Goal: Transaction & Acquisition: Purchase product/service

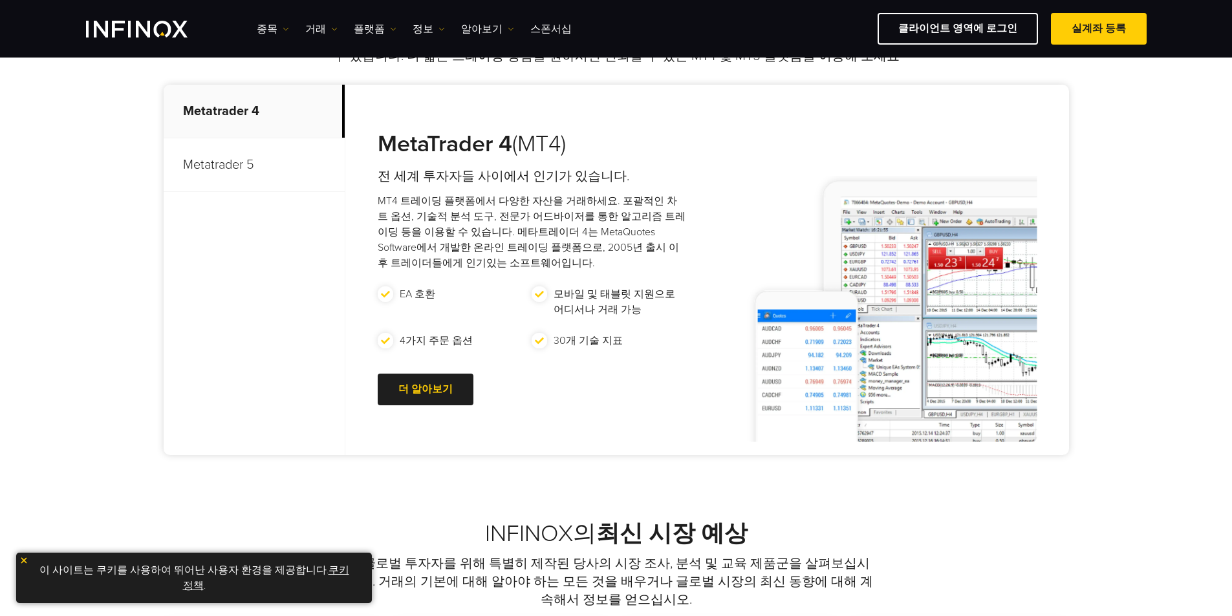
scroll to position [259, 0]
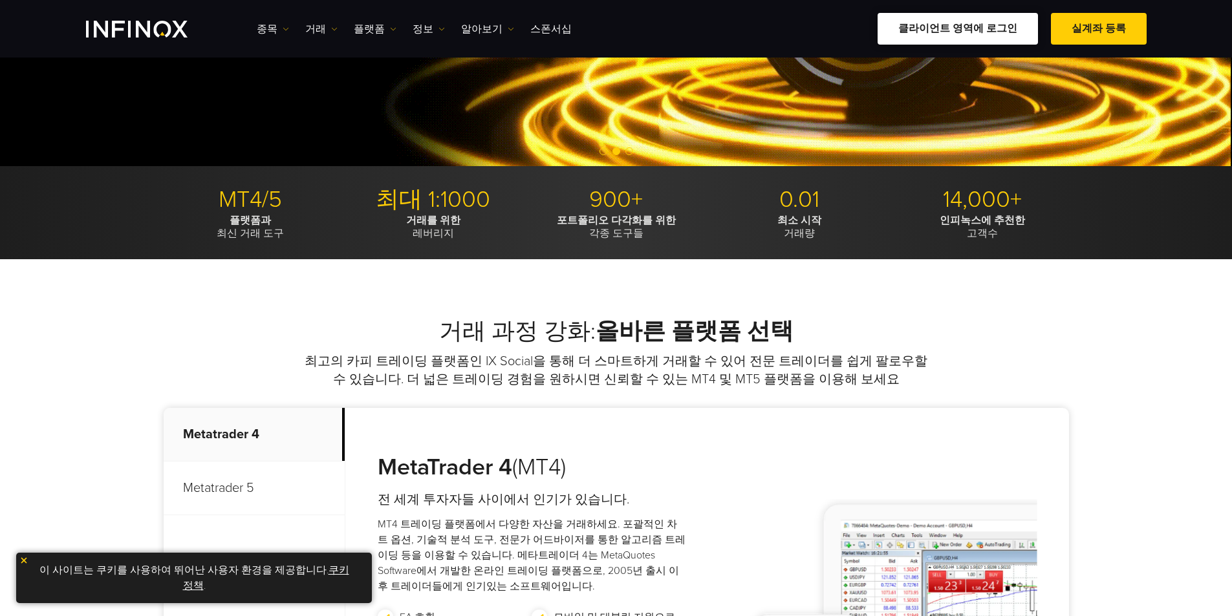
click at [979, 27] on link "클라이언트 영역에 로그인" at bounding box center [958, 29] width 160 height 32
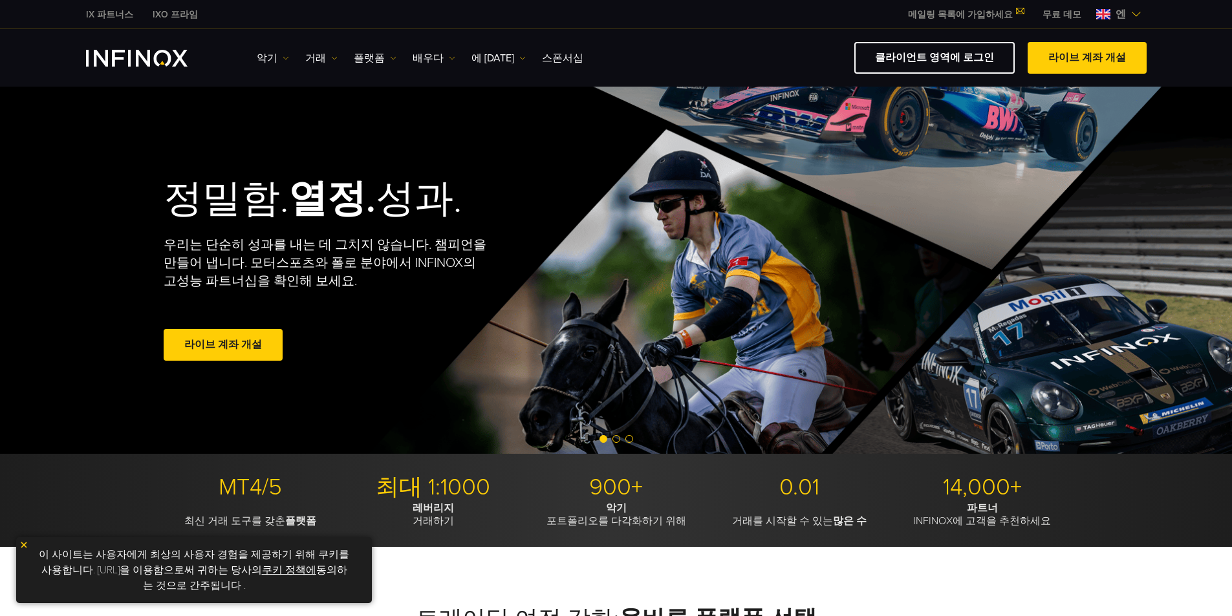
click at [1107, 10] on img at bounding box center [1103, 14] width 14 height 10
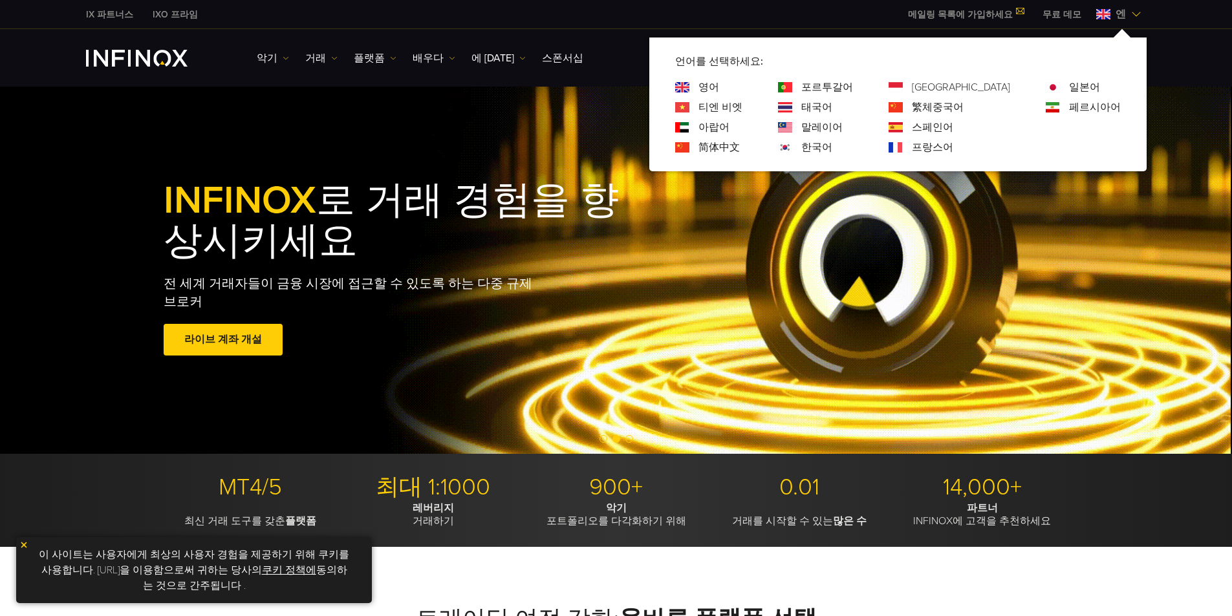
click at [832, 149] on font "한국어" at bounding box center [816, 147] width 31 height 13
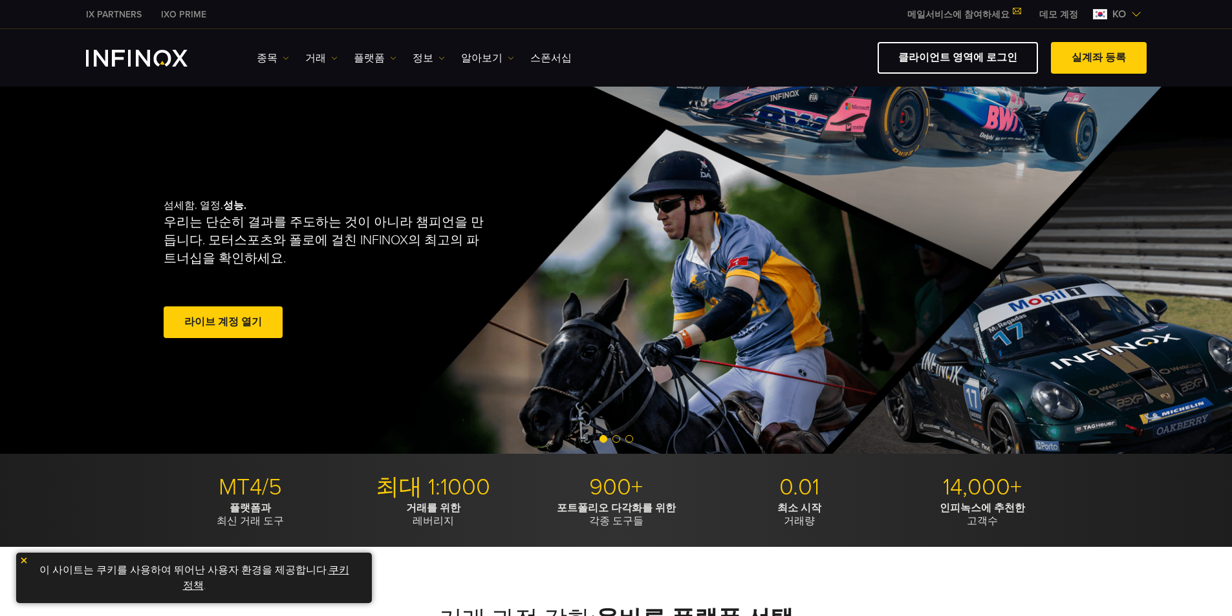
click at [337, 570] on link "쿠키 정책" at bounding box center [266, 578] width 166 height 28
click at [324, 567] on link "쿠키 정책" at bounding box center [266, 578] width 166 height 28
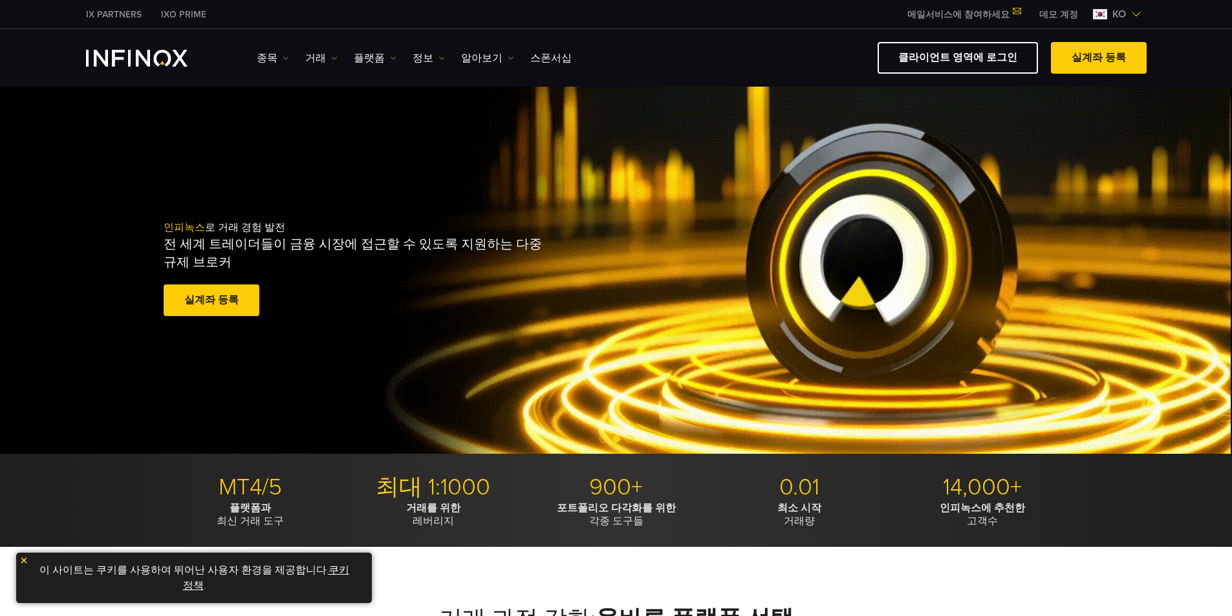
click at [328, 574] on link "쿠키 정책" at bounding box center [266, 578] width 166 height 28
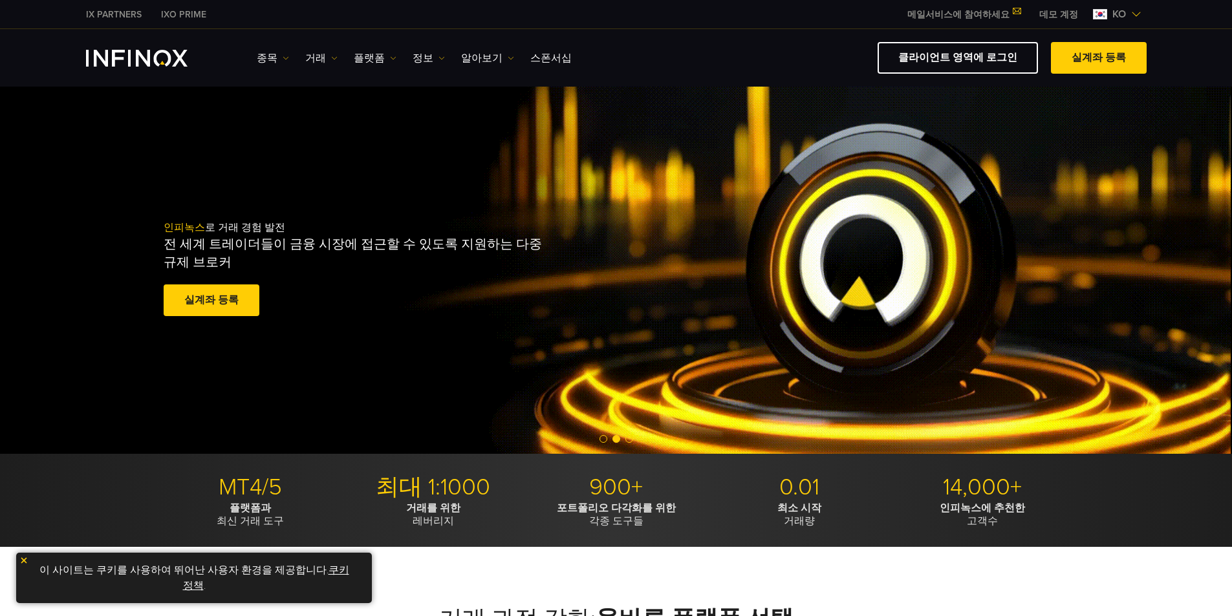
click at [207, 296] on link "실계좌 등록" at bounding box center [212, 301] width 96 height 32
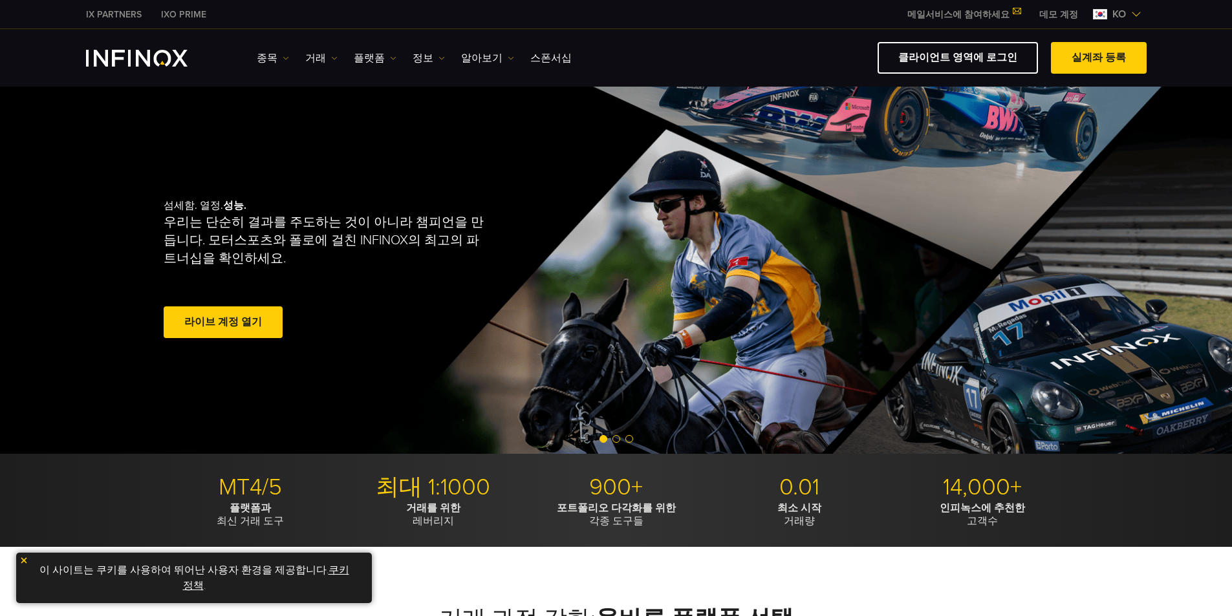
click at [23, 559] on img at bounding box center [23, 560] width 9 height 9
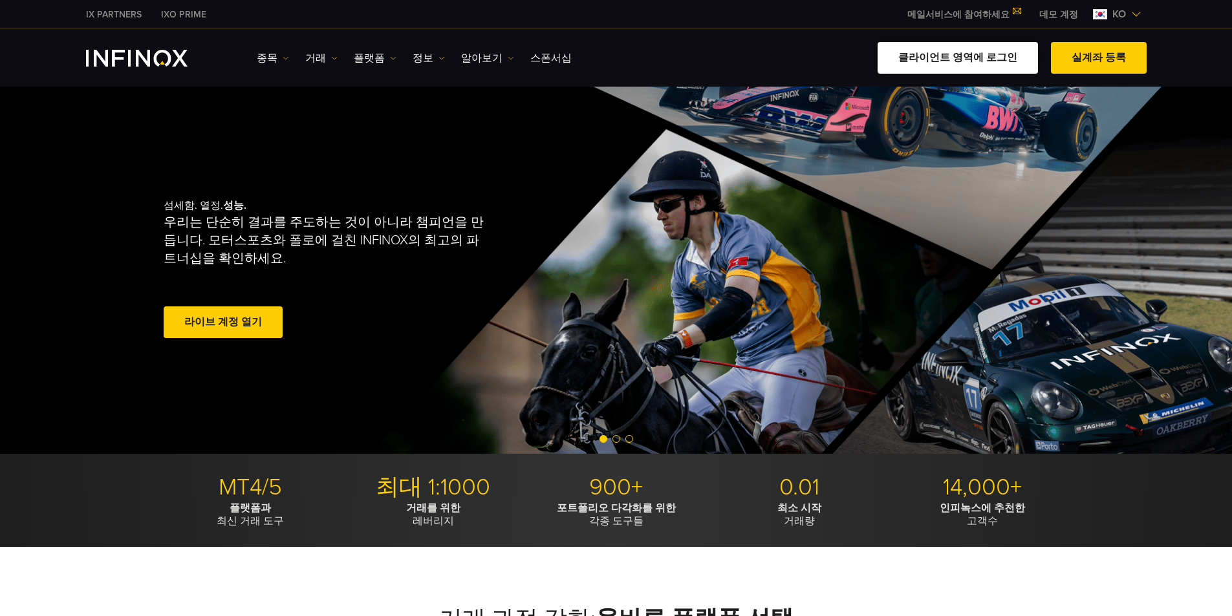
click at [986, 57] on link "클라이언트 영역에 로그인" at bounding box center [958, 58] width 160 height 32
